Goal: Task Accomplishment & Management: Use online tool/utility

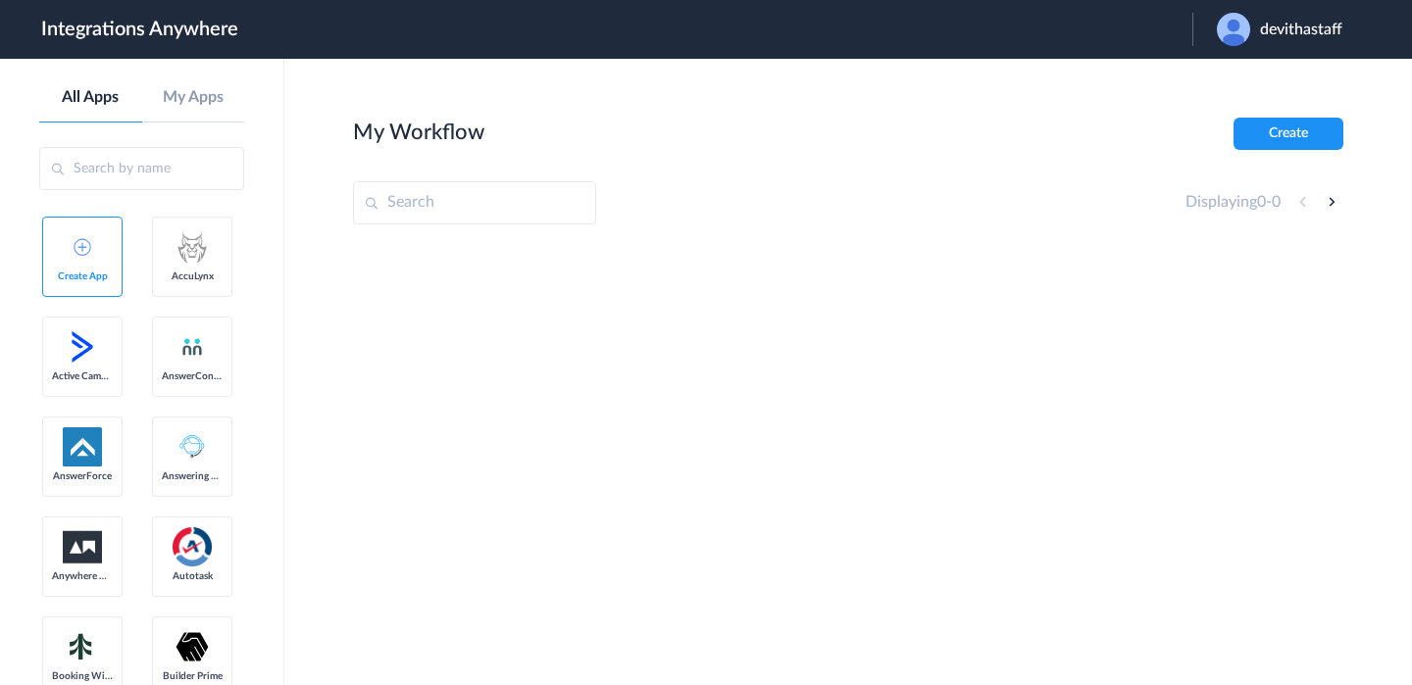
click at [1301, 36] on span "devithastaff" at bounding box center [1301, 30] width 82 height 19
click at [1254, 66] on li "Logout" at bounding box center [1277, 80] width 170 height 36
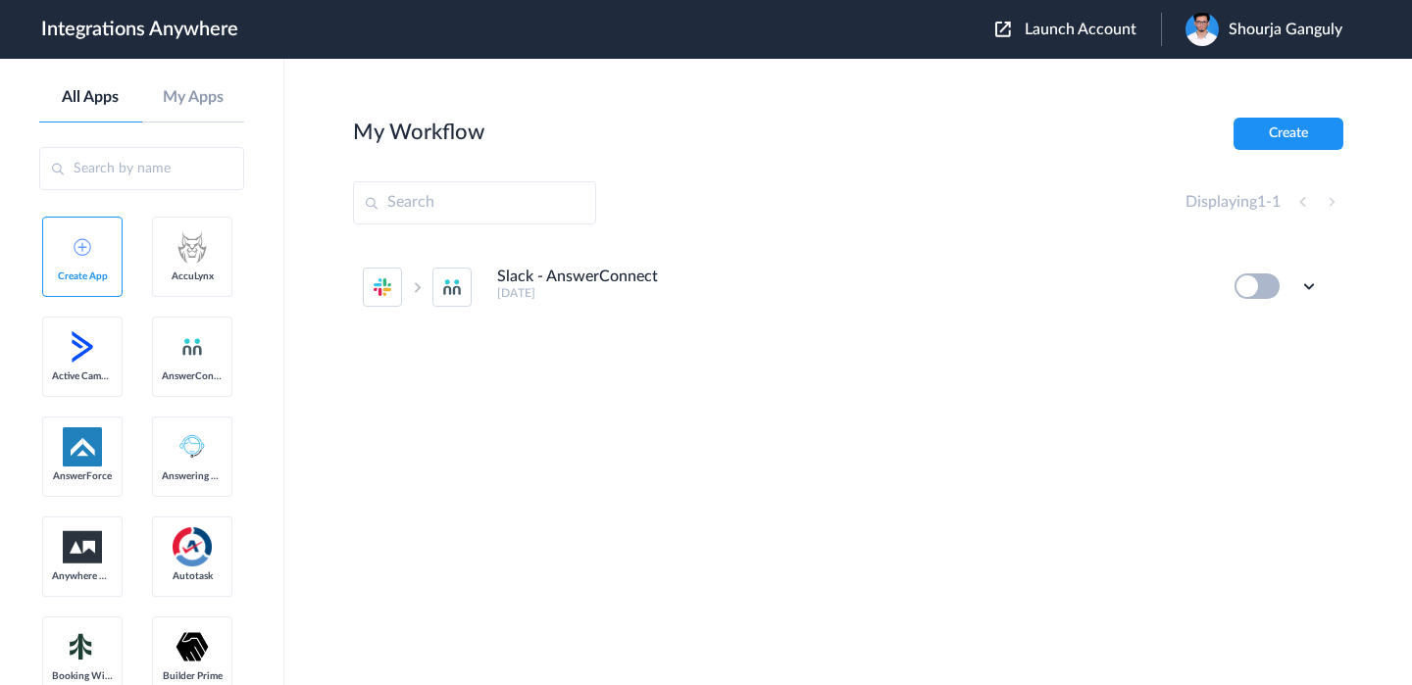
click at [1060, 28] on span "Launch Account" at bounding box center [1080, 30] width 112 height 16
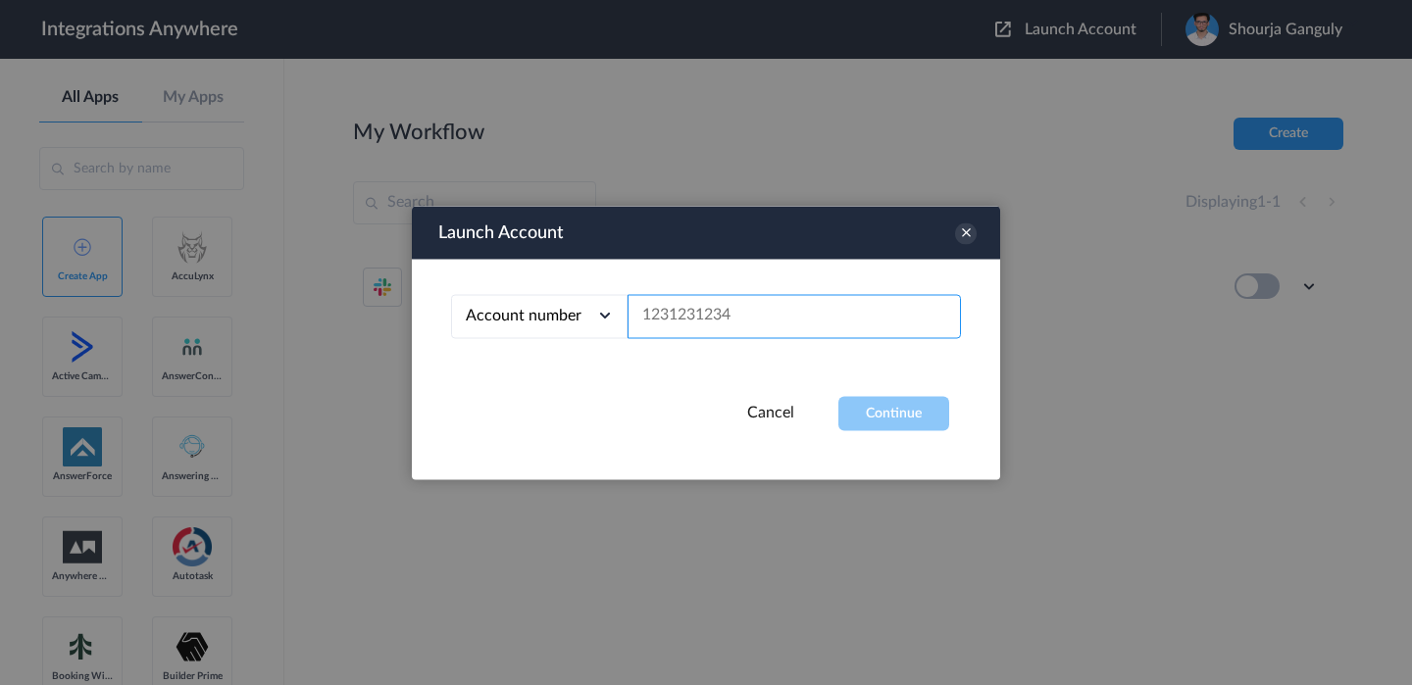
click at [831, 313] on input "text" at bounding box center [793, 316] width 333 height 44
paste input "2523167229"
type input "2523167229"
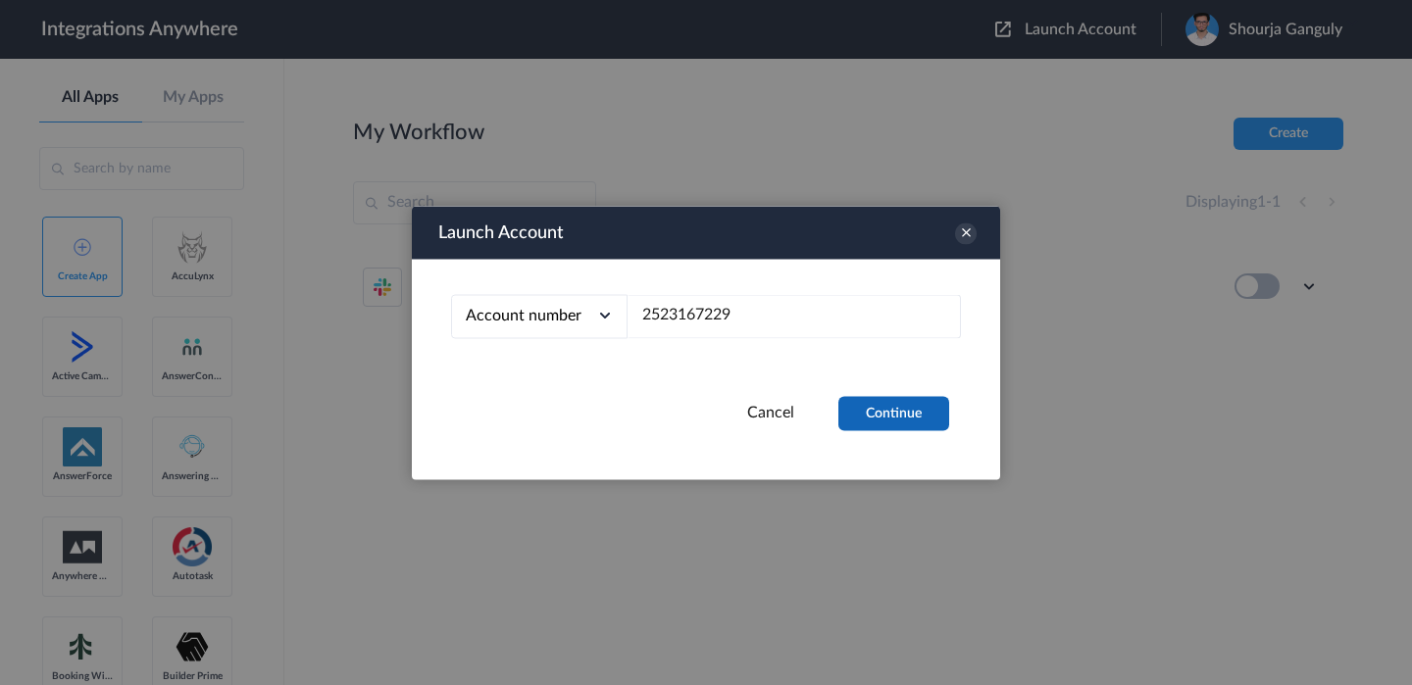
click at [888, 422] on button "Continue" at bounding box center [893, 413] width 111 height 34
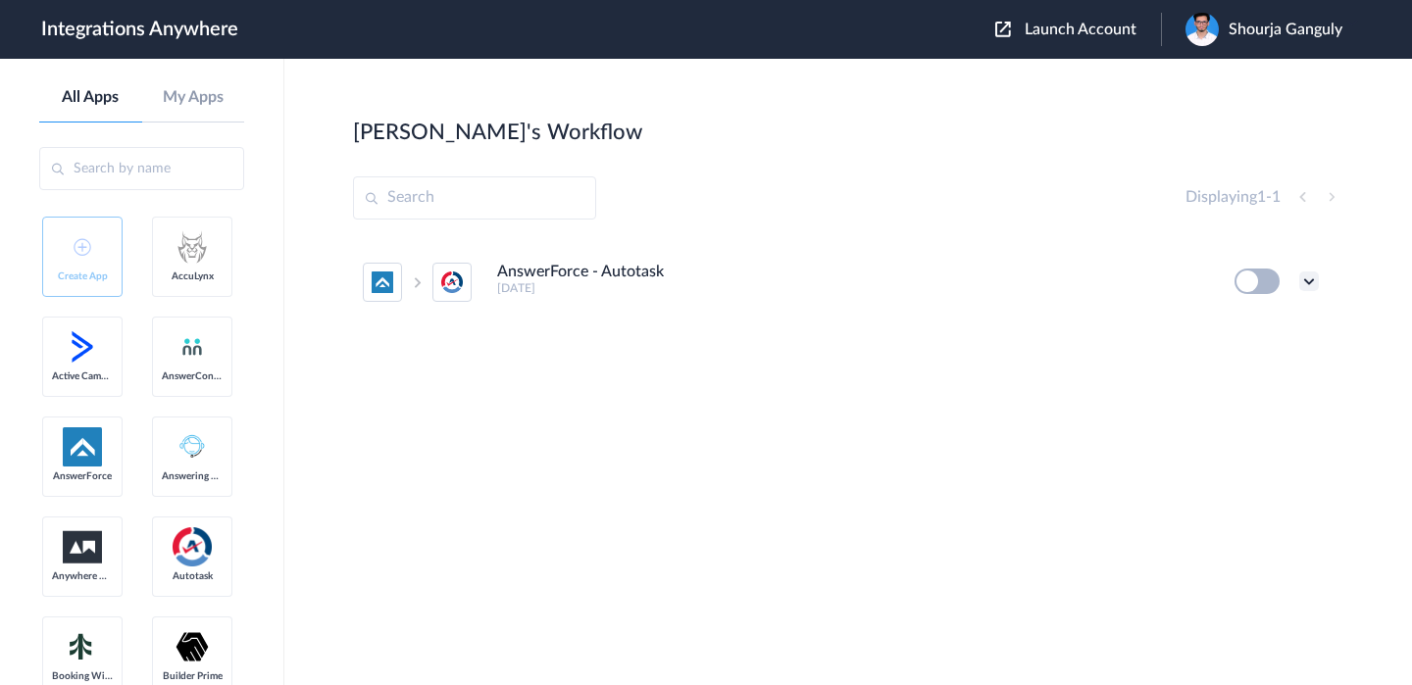
click at [1316, 277] on icon at bounding box center [1309, 282] width 20 height 20
click at [1239, 324] on link "Edit" at bounding box center [1229, 327] width 47 height 14
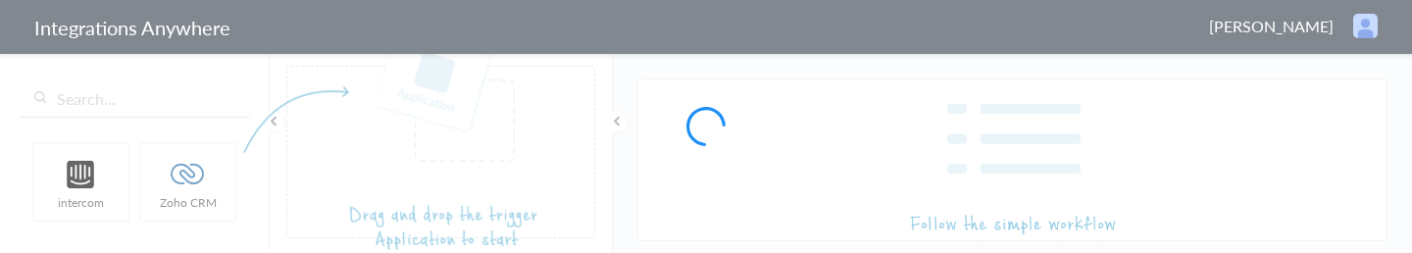
type input "AnswerForce - Autotask"
